Goal: Information Seeking & Learning: Learn about a topic

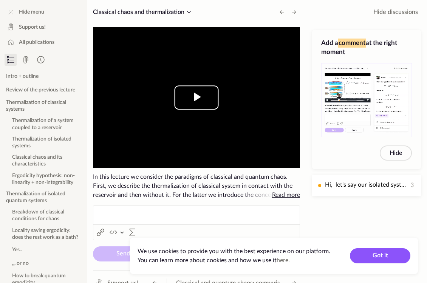
click at [197, 98] on span "Video Player" at bounding box center [197, 98] width 0 height 0
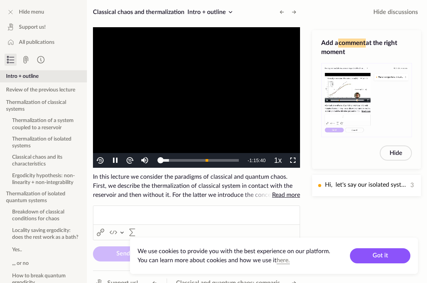
click at [204, 104] on video "To view this video please enable JavaScript, and consider upgrading to a web br…" at bounding box center [196, 97] width 207 height 141
click at [12, 8] on icon at bounding box center [10, 12] width 9 height 9
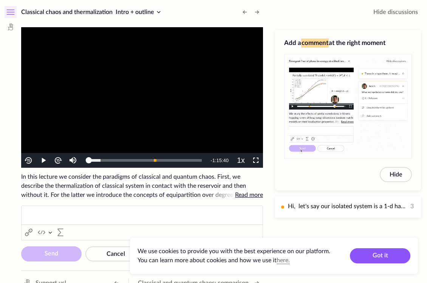
scroll to position [12, 0]
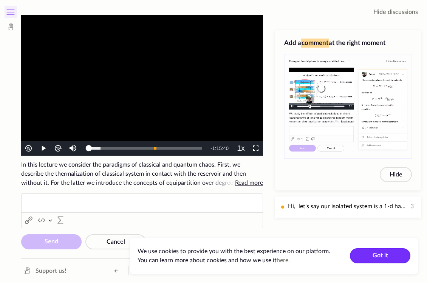
click at [371, 255] on button "Got it" at bounding box center [380, 255] width 60 height 15
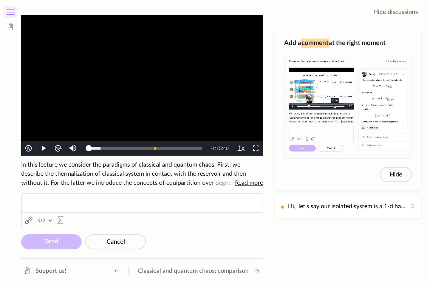
click at [160, 78] on video "To view this video please enable JavaScript, and consider upgrading to a web br…" at bounding box center [142, 85] width 242 height 141
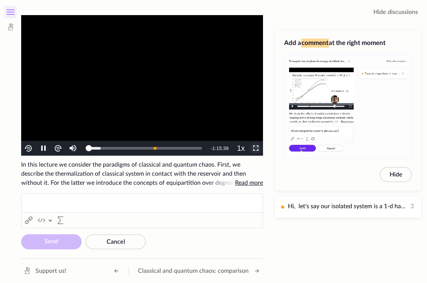
click at [256, 149] on span "Video Player" at bounding box center [256, 149] width 0 height 0
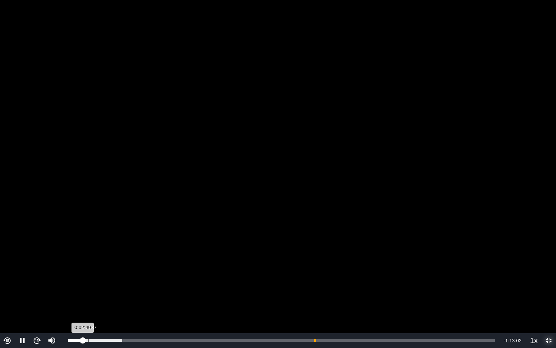
click at [88, 283] on div "Loaded : 12.76% 0:03:37 0:02:40" at bounding box center [281, 340] width 434 height 15
click at [96, 283] on div "0:05:05" at bounding box center [96, 340] width 0 height 3
click at [103, 283] on div "0:06:14" at bounding box center [103, 340] width 0 height 3
click at [111, 283] on div "0:07:46" at bounding box center [111, 340] width 0 height 3
click at [119, 283] on div "0:09:07" at bounding box center [119, 340] width 0 height 3
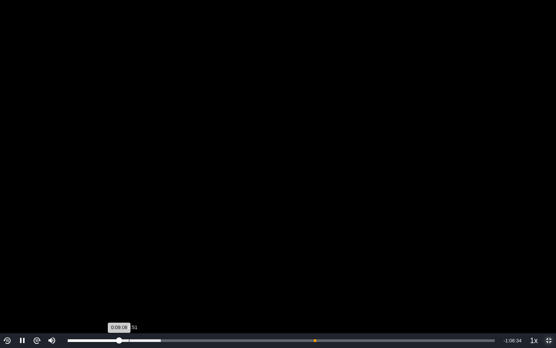
click at [128, 283] on div "Loaded : 21.75% 0:10:51 0:09:08" at bounding box center [281, 340] width 434 height 15
click at [134, 283] on div "0:11:44" at bounding box center [134, 340] width 0 height 3
click at [139, 283] on div "Loaded : 24.00% 0:12:40 0:11:56" at bounding box center [281, 340] width 427 height 3
click at [145, 283] on div "0:13:44" at bounding box center [145, 340] width 0 height 3
click at [153, 283] on div "0:15:09" at bounding box center [153, 340] width 0 height 3
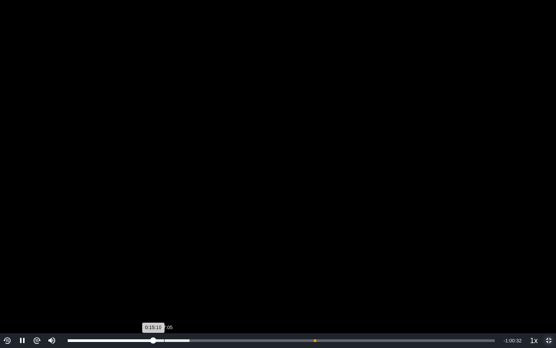
click at [164, 283] on div "Loaded : 28.50% 0:17:05 0:15:10" at bounding box center [281, 340] width 427 height 3
click at [171, 283] on div "0:18:07" at bounding box center [171, 340] width 0 height 3
click at [177, 283] on div "0:19:11" at bounding box center [177, 340] width 0 height 3
click at [182, 283] on div "0:20:07" at bounding box center [182, 340] width 0 height 3
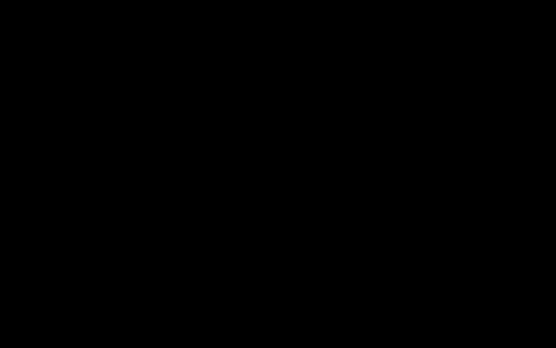
click at [427, 283] on button "Non-Fullscreen" at bounding box center [548, 340] width 15 height 15
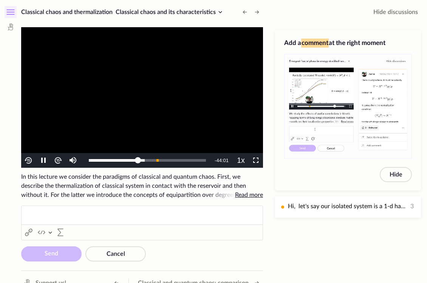
click at [122, 110] on video "To view this video please enable JavaScript, and consider upgrading to a web br…" at bounding box center [142, 97] width 242 height 141
click at [11, 13] on icon at bounding box center [10, 12] width 9 height 9
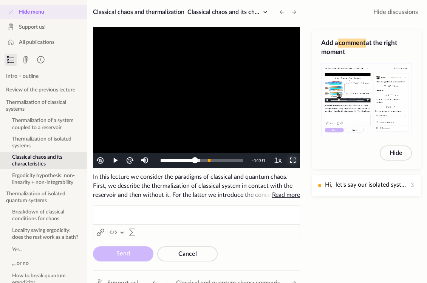
click at [293, 161] on span "Video Player" at bounding box center [293, 161] width 0 height 0
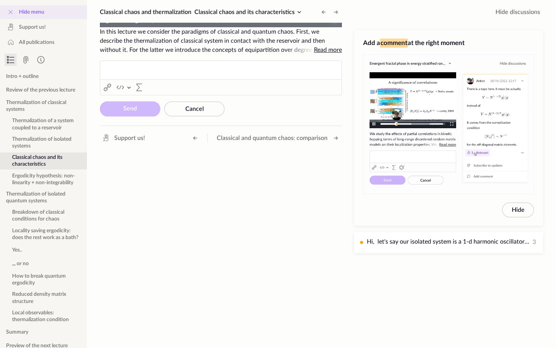
click at [327, 12] on button "Non-Fullscreen" at bounding box center [334, 19] width 15 height 15
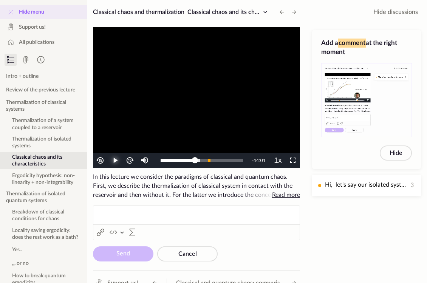
click at [115, 161] on span "Video Player" at bounding box center [115, 161] width 0 height 0
click at [293, 161] on span "Video Player" at bounding box center [293, 161] width 0 height 0
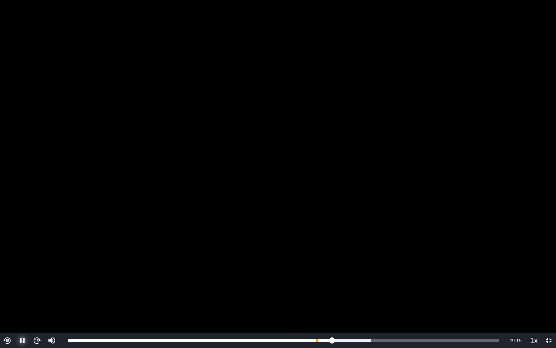
click at [22, 283] on span "Video Player" at bounding box center [22, 341] width 0 height 0
click at [7, 283] on img "Video Player" at bounding box center [7, 340] width 9 height 9
click at [22, 283] on span "Video Player" at bounding box center [22, 341] width 0 height 0
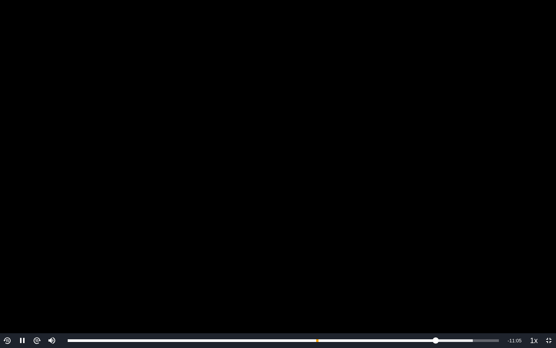
click at [104, 276] on video "To view this video please enable JavaScript, and consider upgrading to a web br…" at bounding box center [278, 174] width 556 height 348
click at [218, 182] on video "To view this video please enable JavaScript, and consider upgrading to a web br…" at bounding box center [278, 174] width 556 height 348
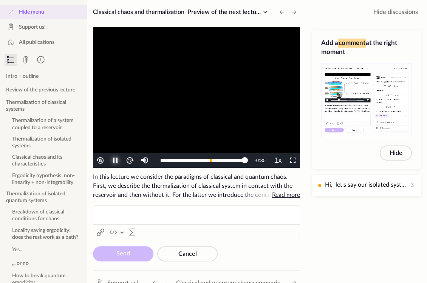
click at [115, 161] on span "Video Player" at bounding box center [115, 161] width 0 height 0
click at [294, 14] on icon at bounding box center [293, 12] width 9 height 9
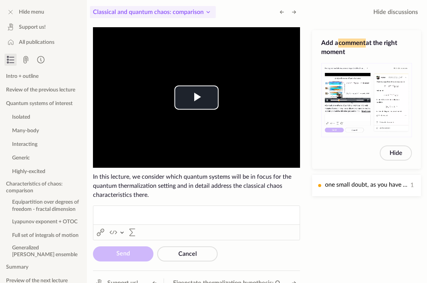
click at [207, 13] on icon at bounding box center [208, 12] width 9 height 9
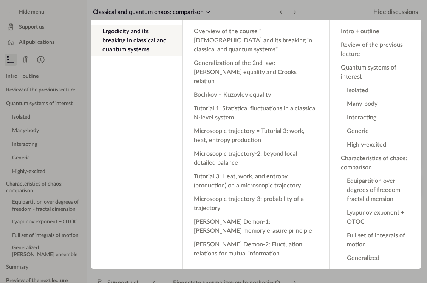
click at [207, 12] on app-backdrop at bounding box center [213, 141] width 427 height 283
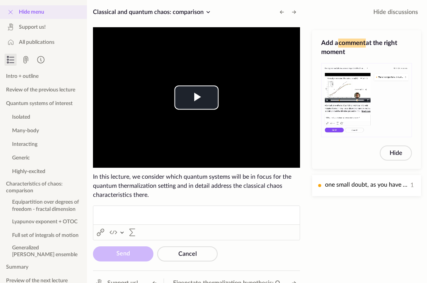
click at [8, 14] on icon at bounding box center [10, 12] width 9 height 9
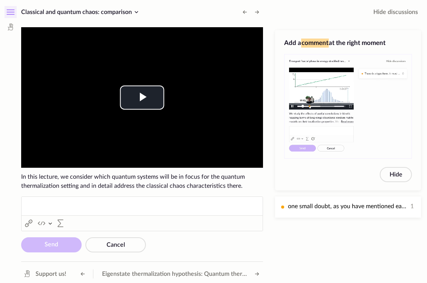
click at [14, 13] on icon at bounding box center [10, 12] width 9 height 9
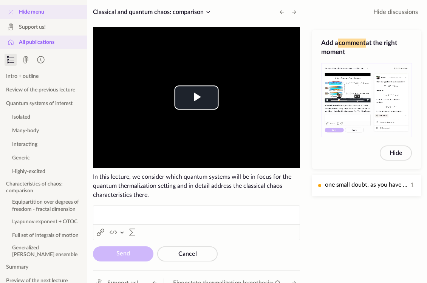
click at [24, 41] on span "All publications" at bounding box center [37, 43] width 36 height 8
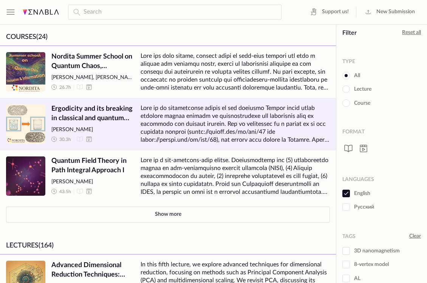
click at [110, 112] on span "Ergodicity and its breaking in classical and quantum systems" at bounding box center [92, 113] width 83 height 19
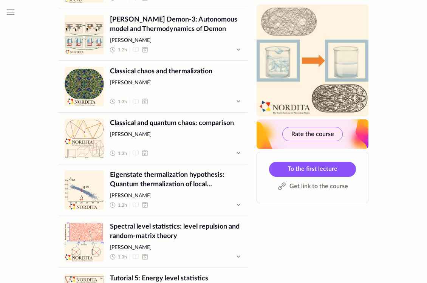
scroll to position [1146, 0]
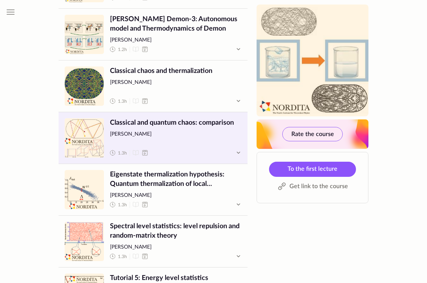
click at [84, 136] on span "Lecture" at bounding box center [84, 137] width 39 height 39
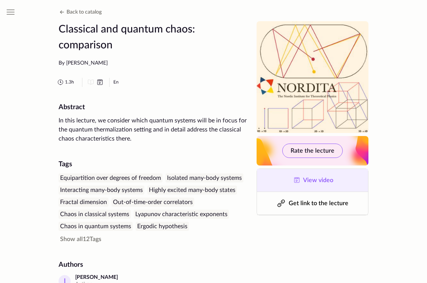
click at [319, 187] on link "View video" at bounding box center [312, 180] width 111 height 23
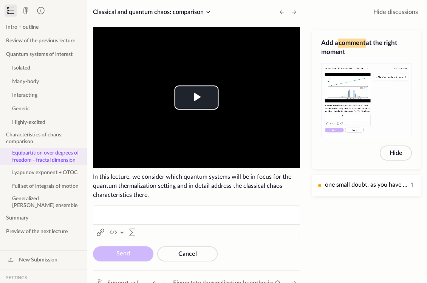
scroll to position [48, 0]
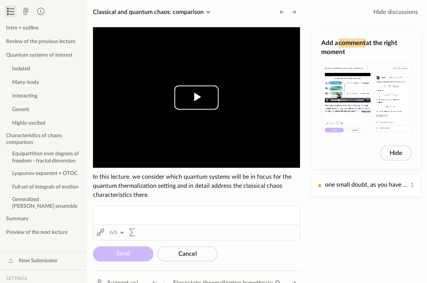
click at [197, 98] on span "Video Player" at bounding box center [197, 98] width 0 height 0
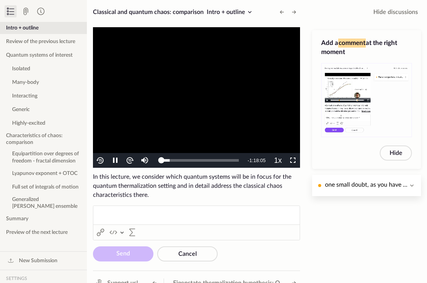
click at [374, 189] on p "one small doubt, as you have mentioned earlier, we are working with interacting…" at bounding box center [366, 184] width 82 height 9
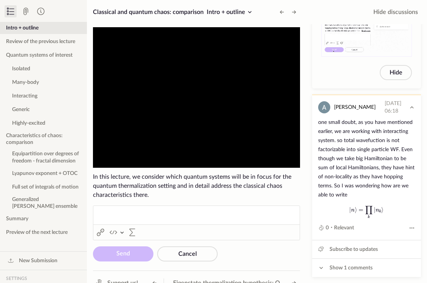
scroll to position [0, 0]
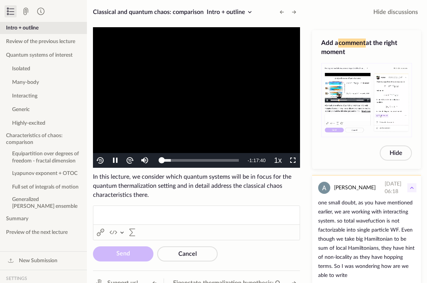
click at [412, 187] on icon at bounding box center [411, 187] width 9 height 9
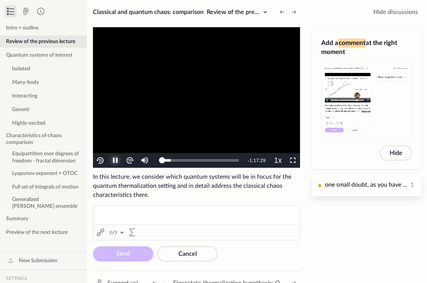
click at [115, 161] on span "Video Player" at bounding box center [115, 161] width 0 height 0
click at [390, 158] on button "Hide" at bounding box center [396, 153] width 32 height 15
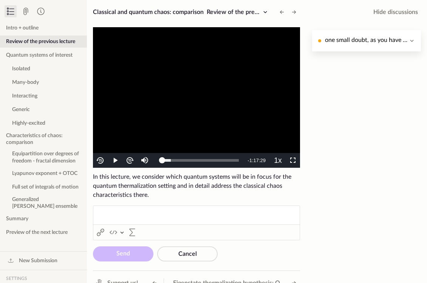
click at [399, 42] on p "one small doubt, as you have mentioned earlier, we are working with interacting…" at bounding box center [366, 40] width 82 height 9
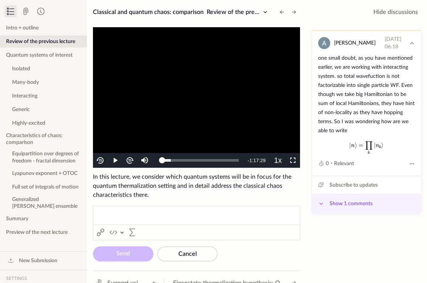
click at [344, 204] on span "Show 1 comments" at bounding box center [351, 203] width 43 height 9
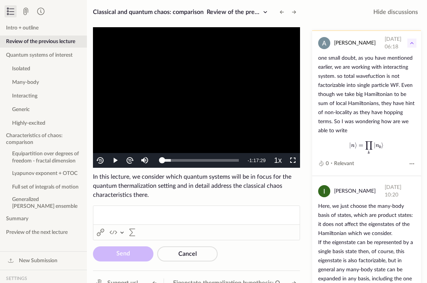
click at [408, 45] on icon at bounding box center [411, 43] width 9 height 9
